Goal: Task Accomplishment & Management: Use online tool/utility

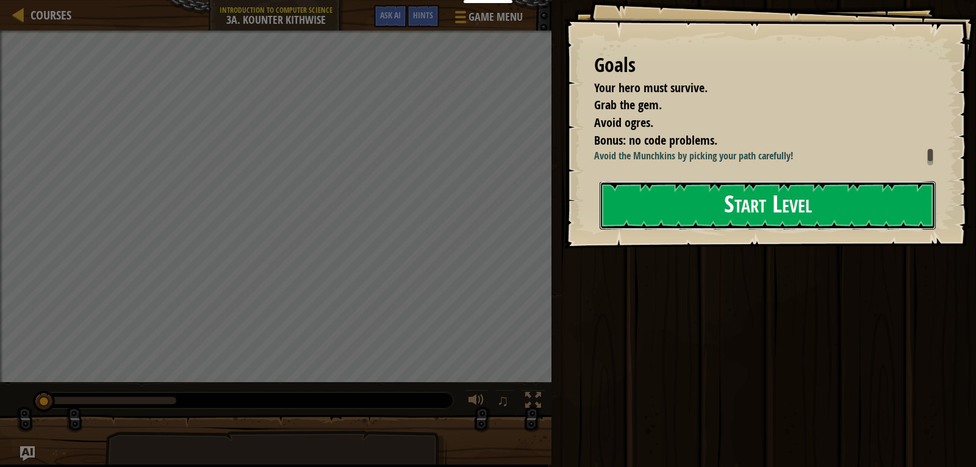
click at [689, 207] on button "Start Level" at bounding box center [768, 205] width 336 height 48
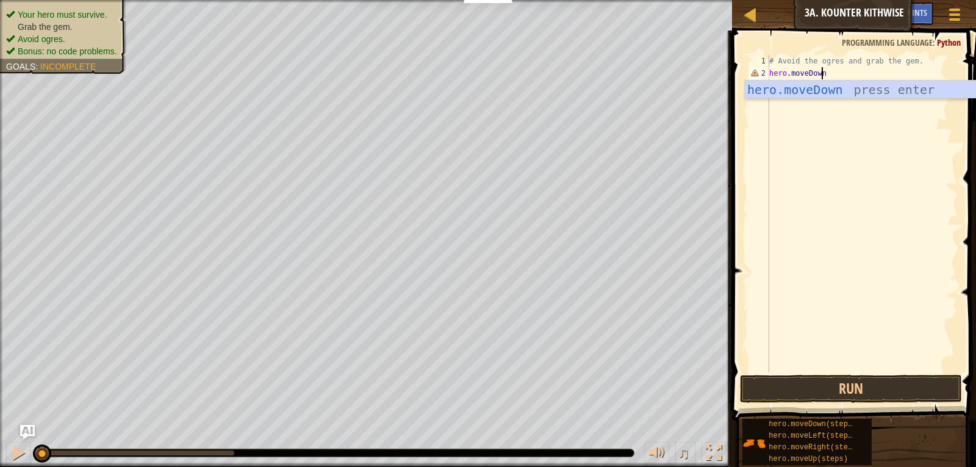
scroll to position [5, 4]
type textarea "hero.moveDown()"
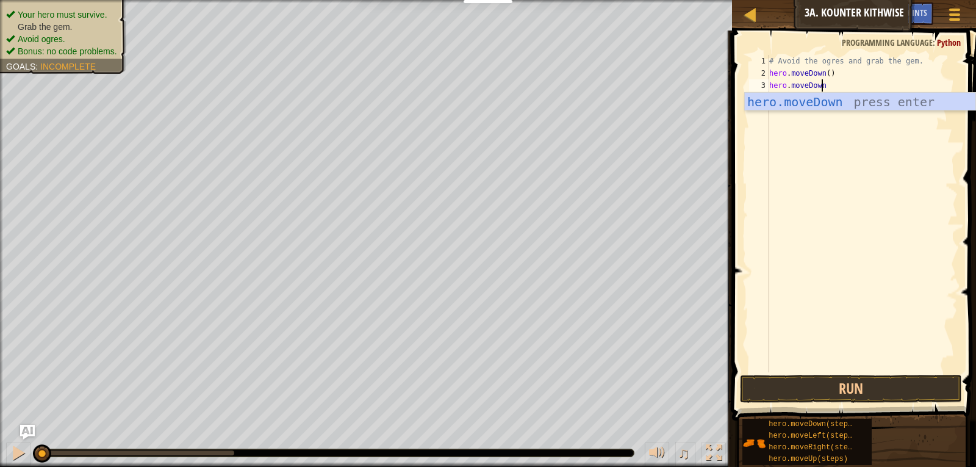
type textarea "hero.moveDown()"
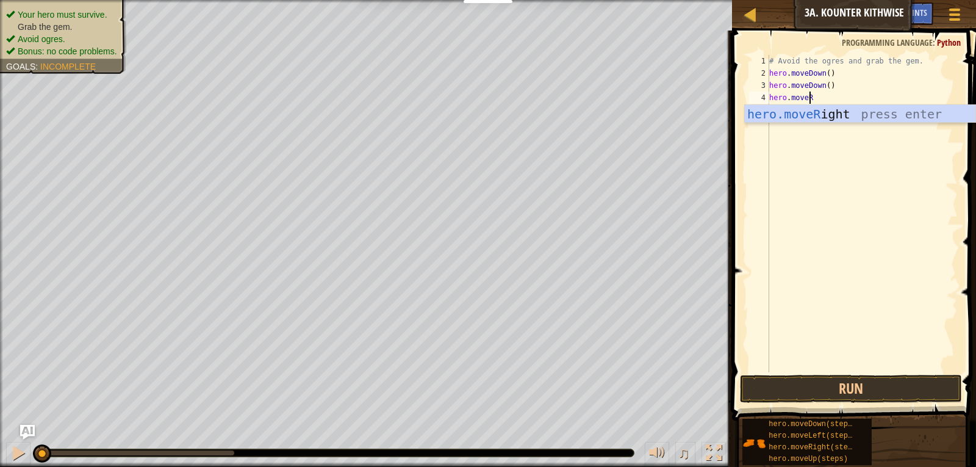
scroll to position [5, 3]
type textarea "hero.moveRi"
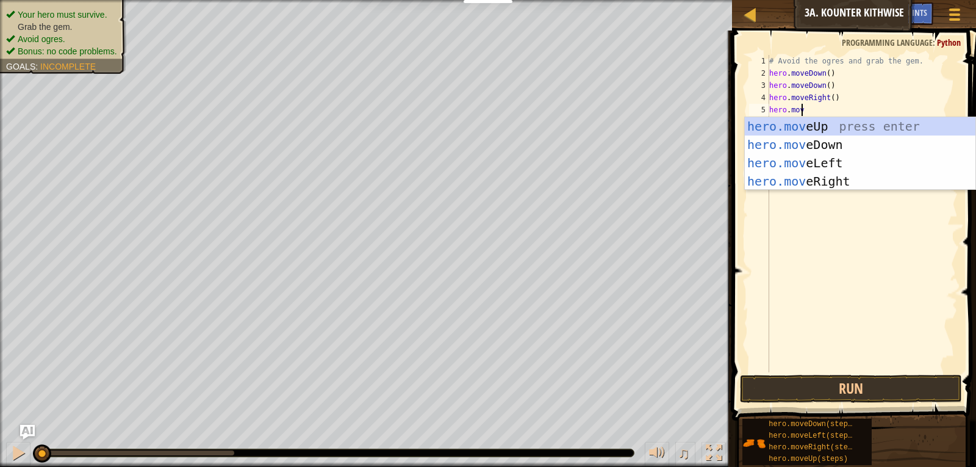
scroll to position [5, 2]
type textarea "hero.moveU"
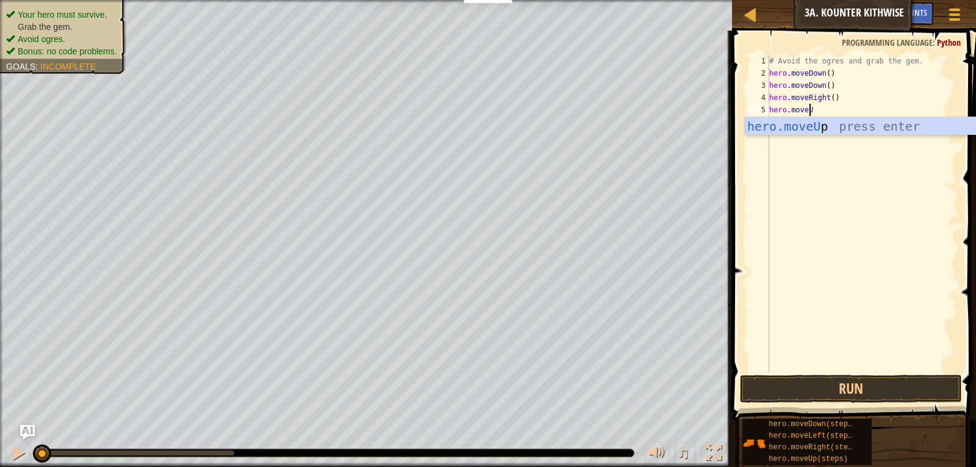
scroll to position [5, 0]
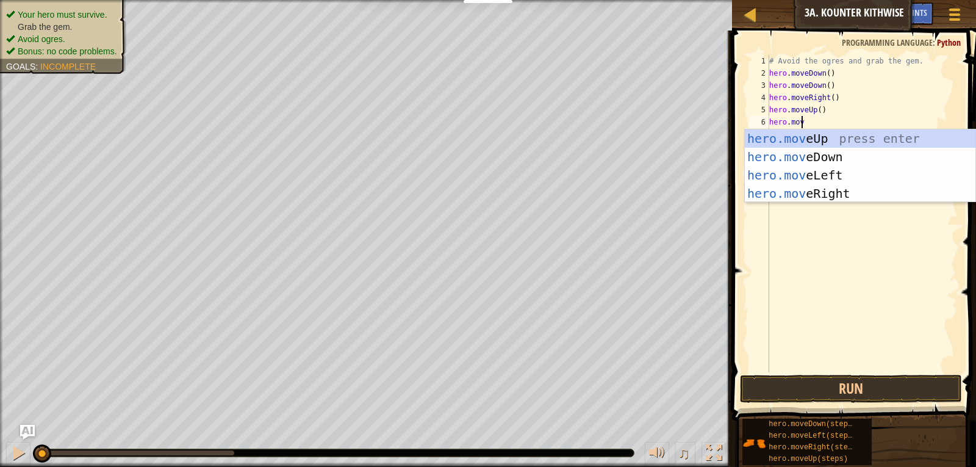
type textarea "hero.move"
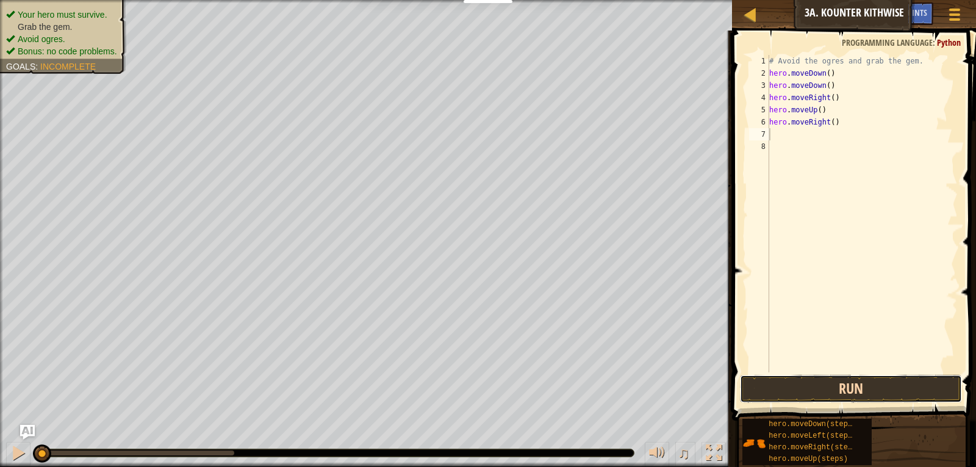
click at [855, 392] on button "Run" at bounding box center [851, 389] width 223 height 28
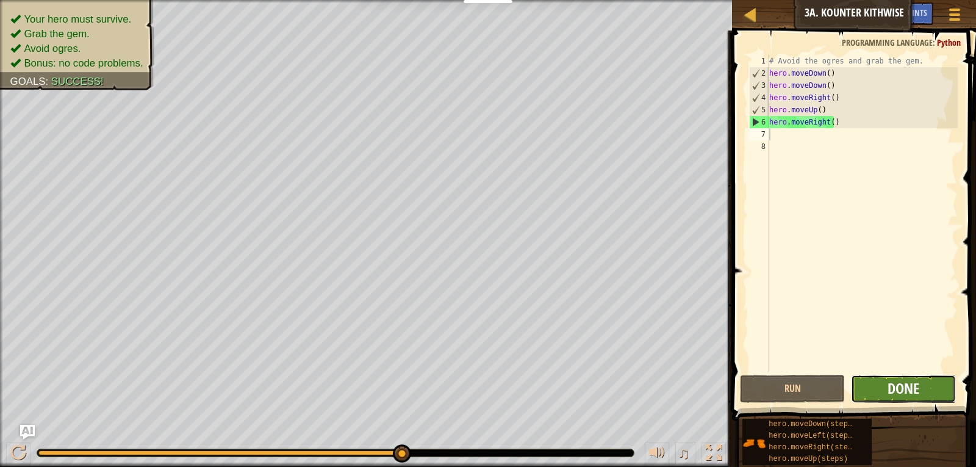
click at [904, 385] on span "Done" at bounding box center [904, 388] width 32 height 20
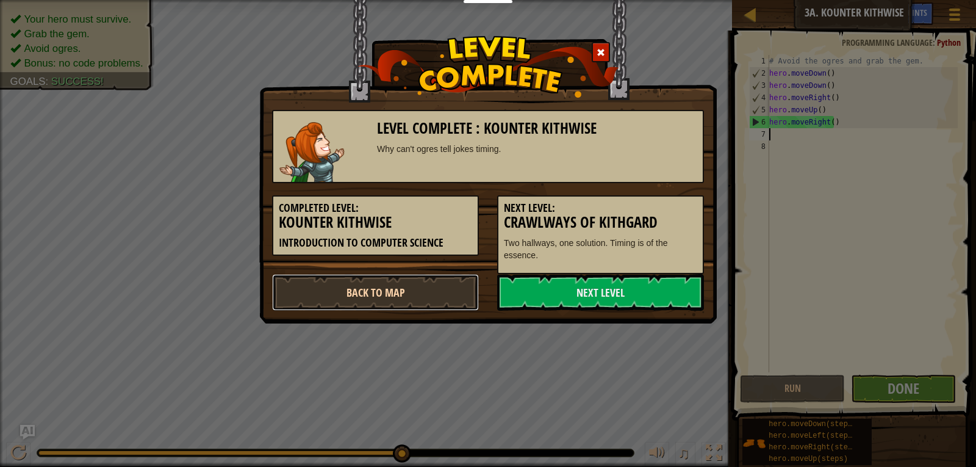
click at [407, 290] on link "Back to Map" at bounding box center [375, 292] width 207 height 37
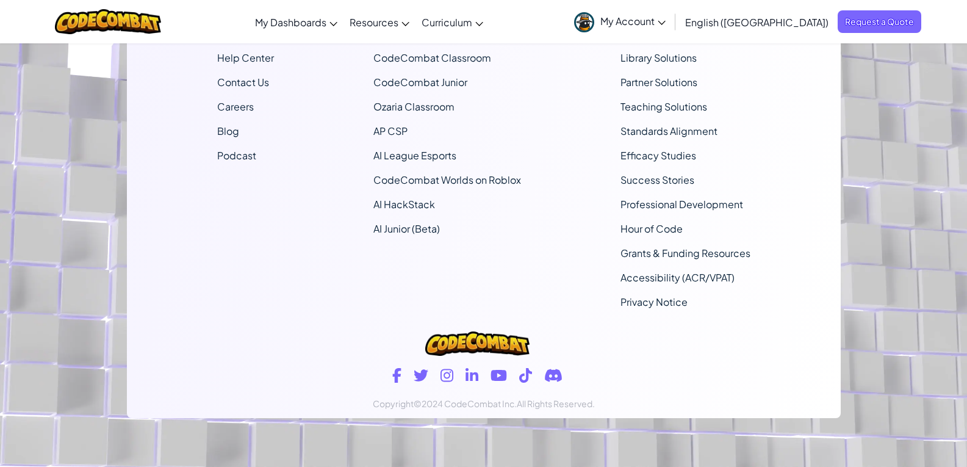
scroll to position [31, 0]
